Goal: Communication & Community: Connect with others

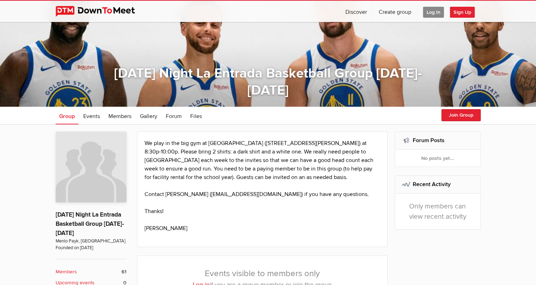
scroll to position [49, 0]
click at [477, 117] on button "Join Group" at bounding box center [461, 115] width 39 height 12
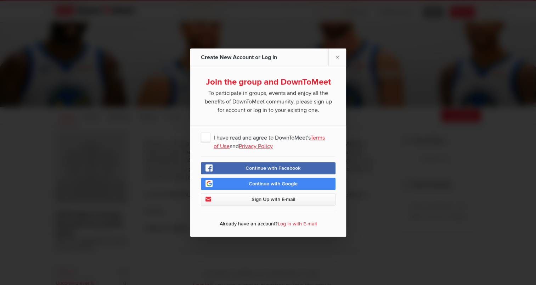
click at [204, 136] on span "I have read and agree to DownToMeet's Terms of Use and Privacy Policy" at bounding box center [268, 137] width 135 height 13
click at [0, 0] on input "I have read and agree to DownToMeet's Terms of Use and Privacy Policy" at bounding box center [0, 0] width 0 height 0
click at [266, 186] on span "Continue with Google" at bounding box center [273, 184] width 49 height 6
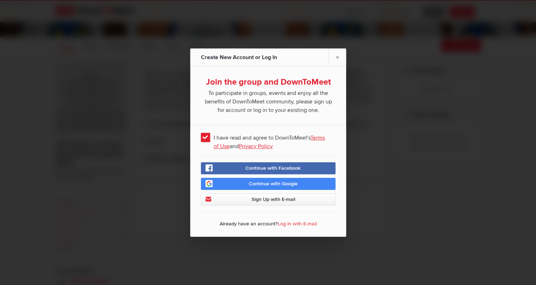
scroll to position [120, 0]
click at [283, 187] on span "Continue with Google" at bounding box center [273, 184] width 49 height 6
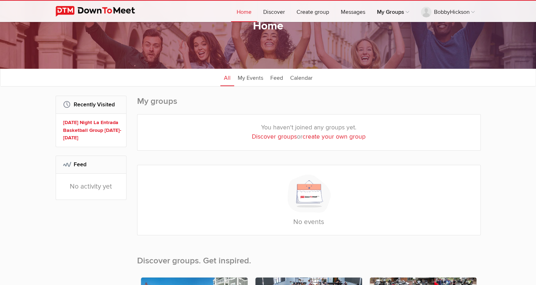
scroll to position [38, 0]
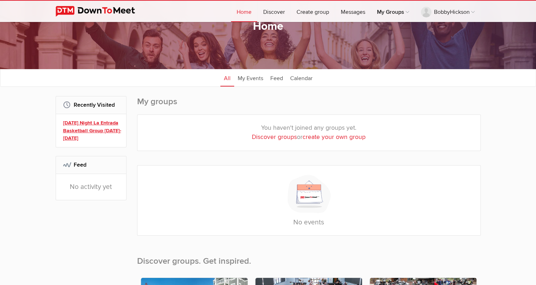
click at [94, 129] on link "[DATE] Night La Entrada Basketball Group [DATE]-[DATE]" at bounding box center [92, 130] width 58 height 23
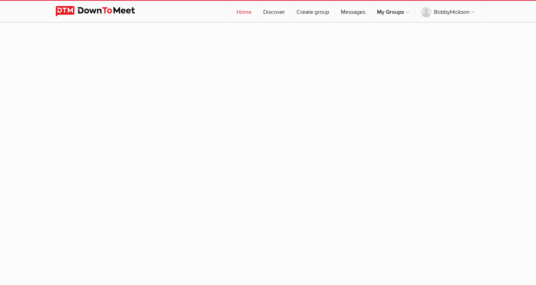
click at [241, 11] on link "Home" at bounding box center [244, 11] width 26 height 21
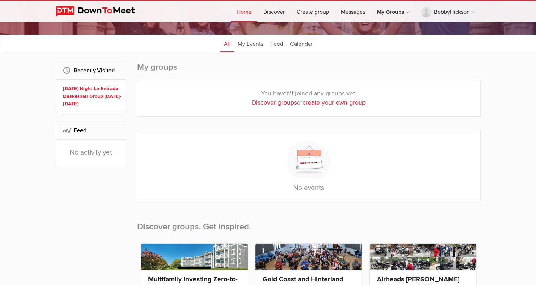
scroll to position [75, 0]
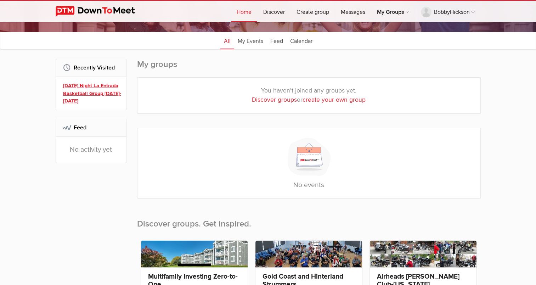
click at [81, 94] on link "[DATE] Night La Entrada Basketball Group [DATE]-[DATE]" at bounding box center [92, 93] width 58 height 23
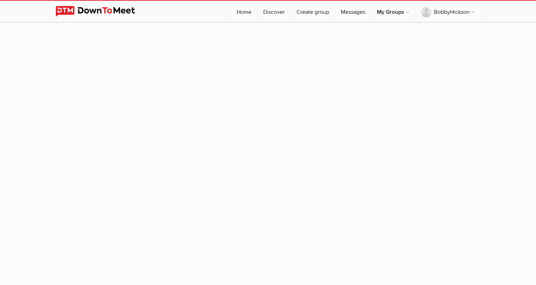
click at [326, 144] on sp-group-item at bounding box center [268, 150] width 536 height 257
click at [122, 8] on img at bounding box center [101, 11] width 90 height 11
